Goal: Task Accomplishment & Management: Manage account settings

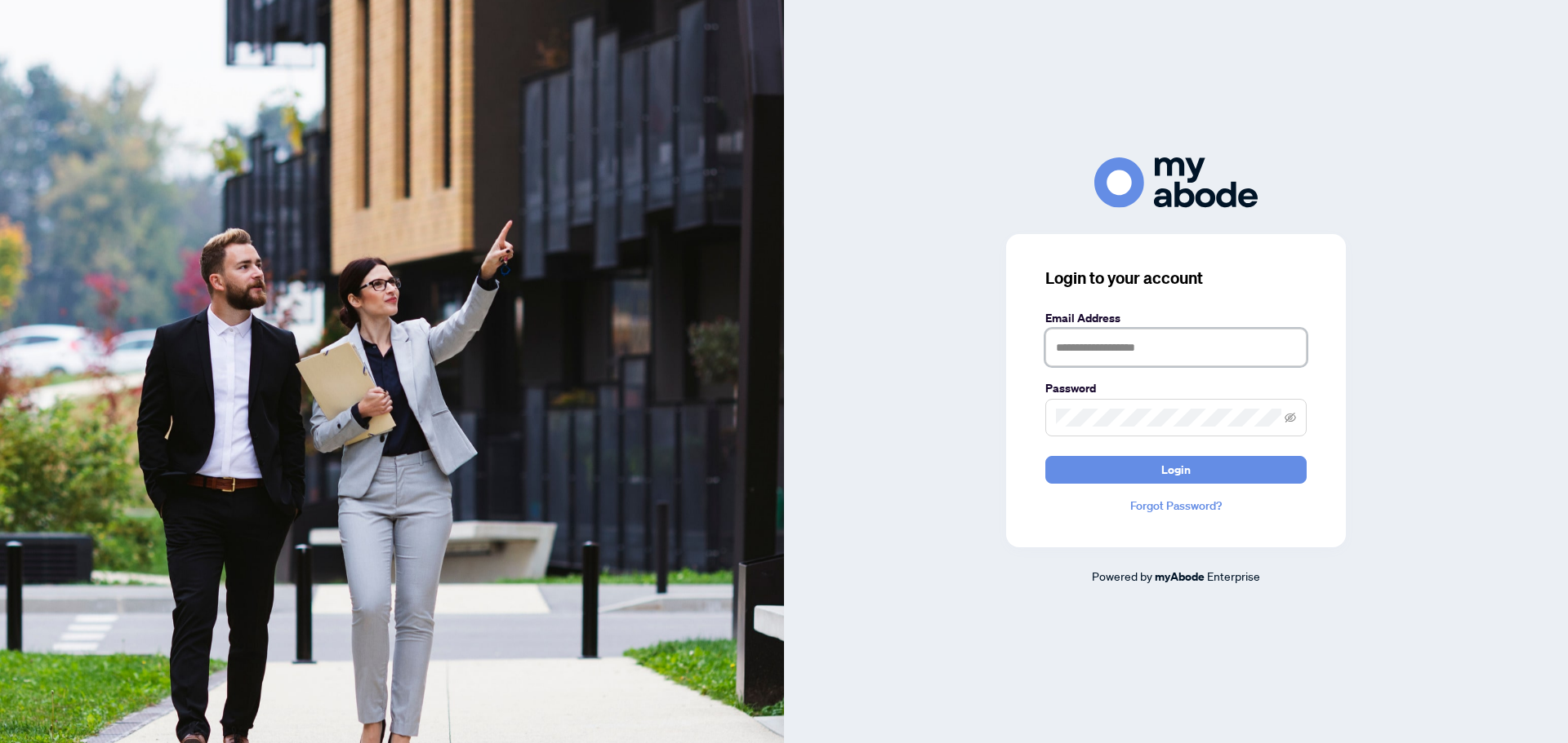
click at [1095, 345] on input "text" at bounding box center [1176, 348] width 261 height 38
type input "**********"
click at [1140, 466] on button "Login" at bounding box center [1176, 470] width 261 height 28
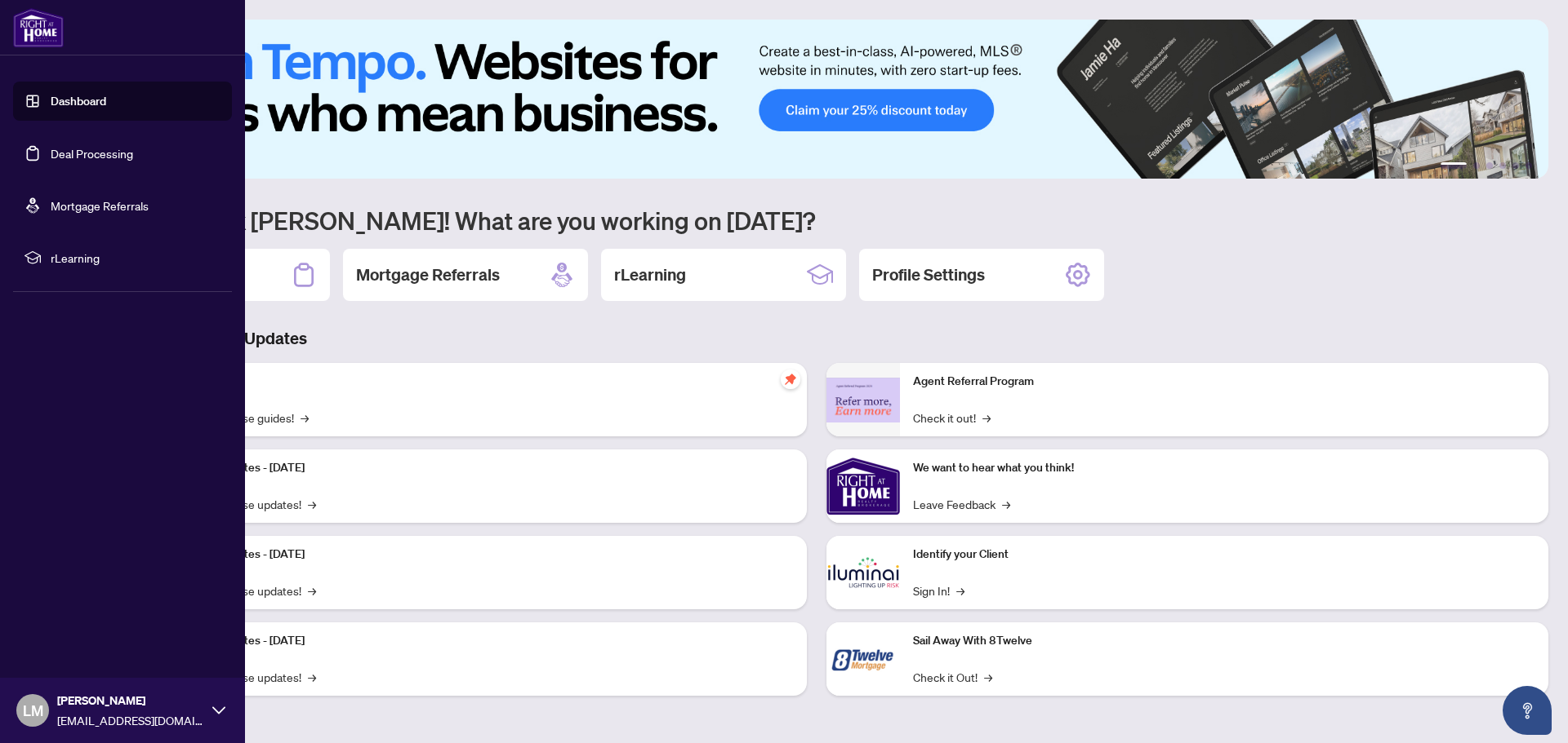
click at [113, 156] on link "Deal Processing" at bounding box center [92, 153] width 83 height 14
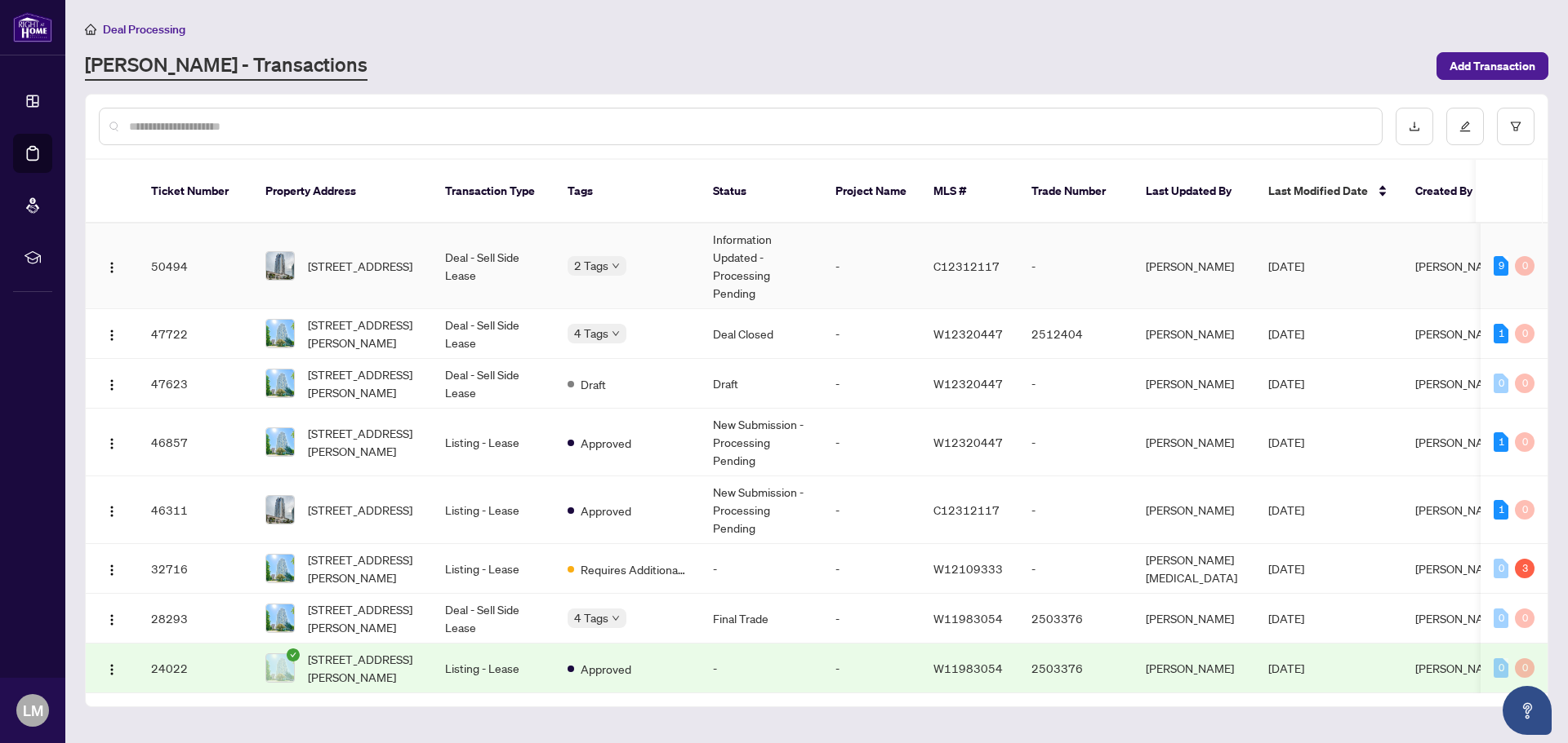
click at [748, 246] on td "Information Updated - Processing Pending" at bounding box center [761, 266] width 122 height 85
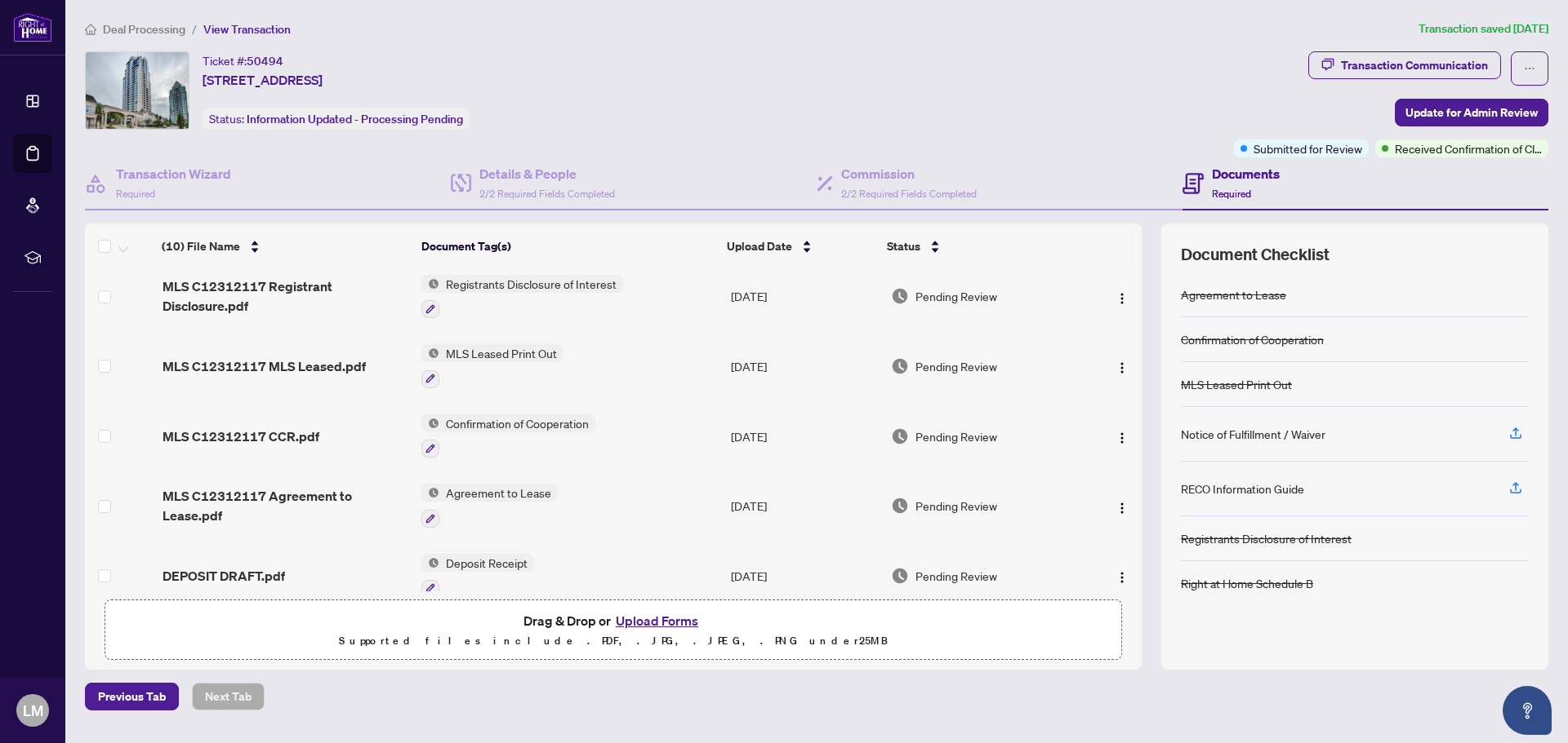
scroll to position [380, 0]
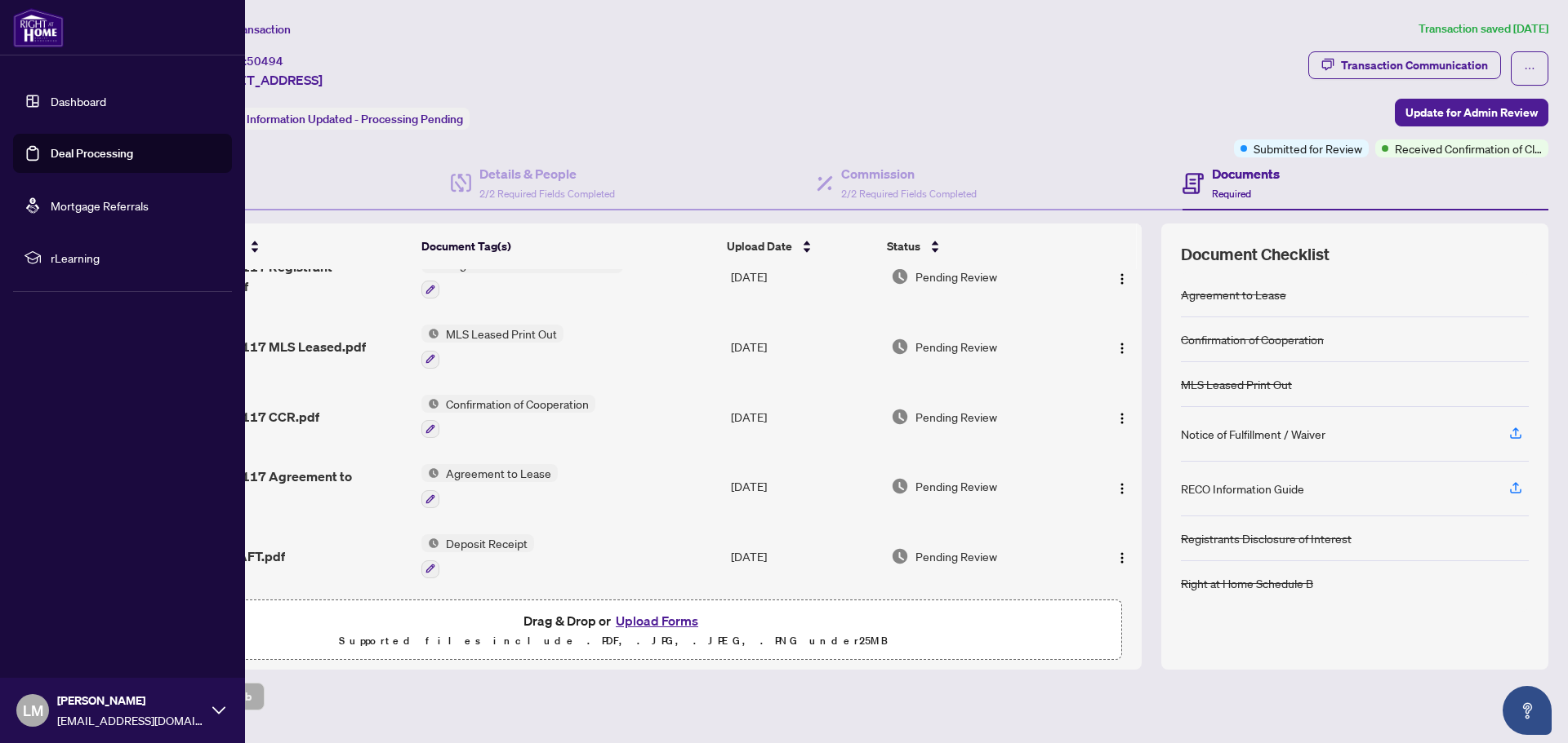
click at [34, 708] on span "LM" at bounding box center [32, 710] width 21 height 22
click at [58, 607] on span "Logout" at bounding box center [66, 613] width 37 height 26
